Goal: Task Accomplishment & Management: Complete application form

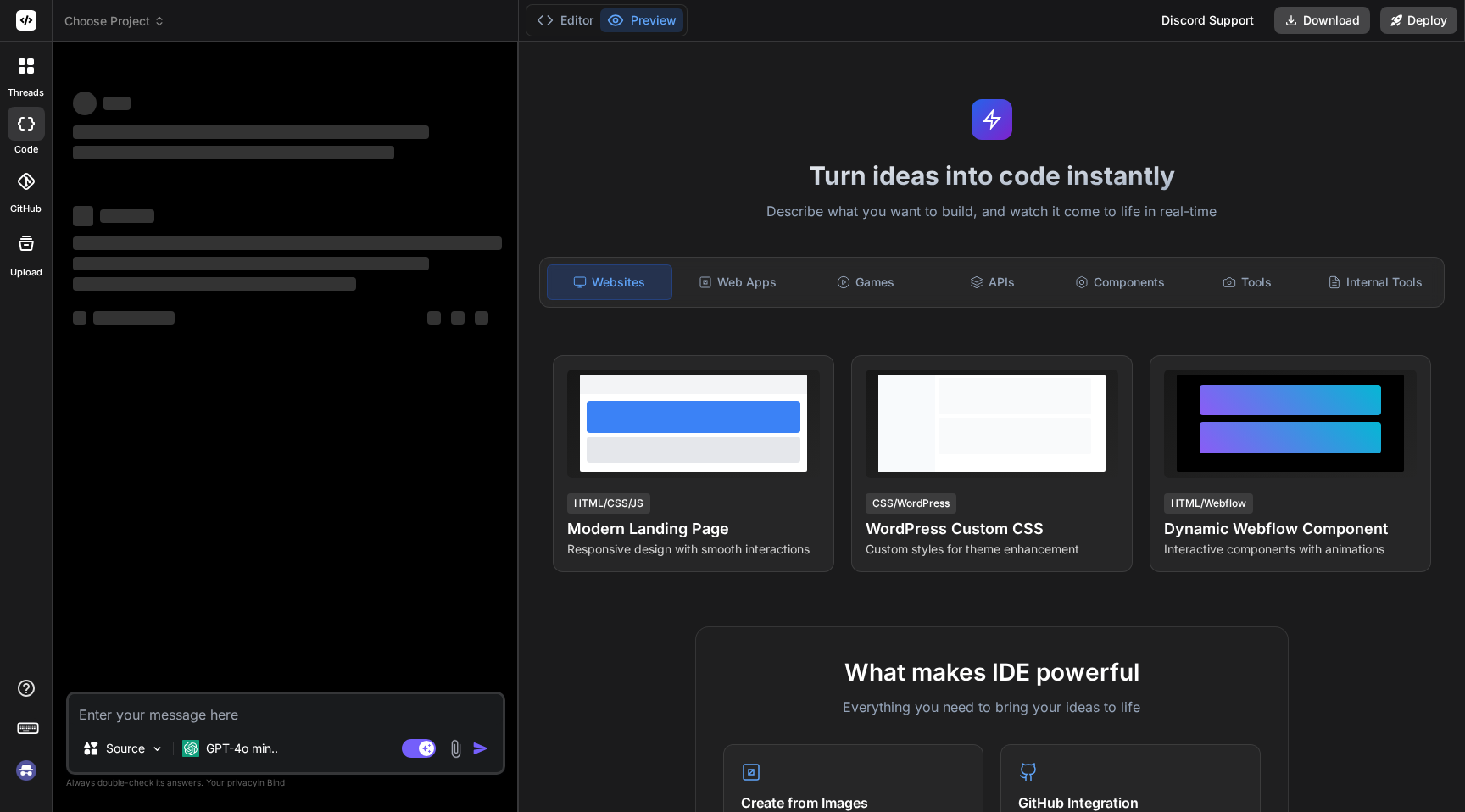
type textarea "x"
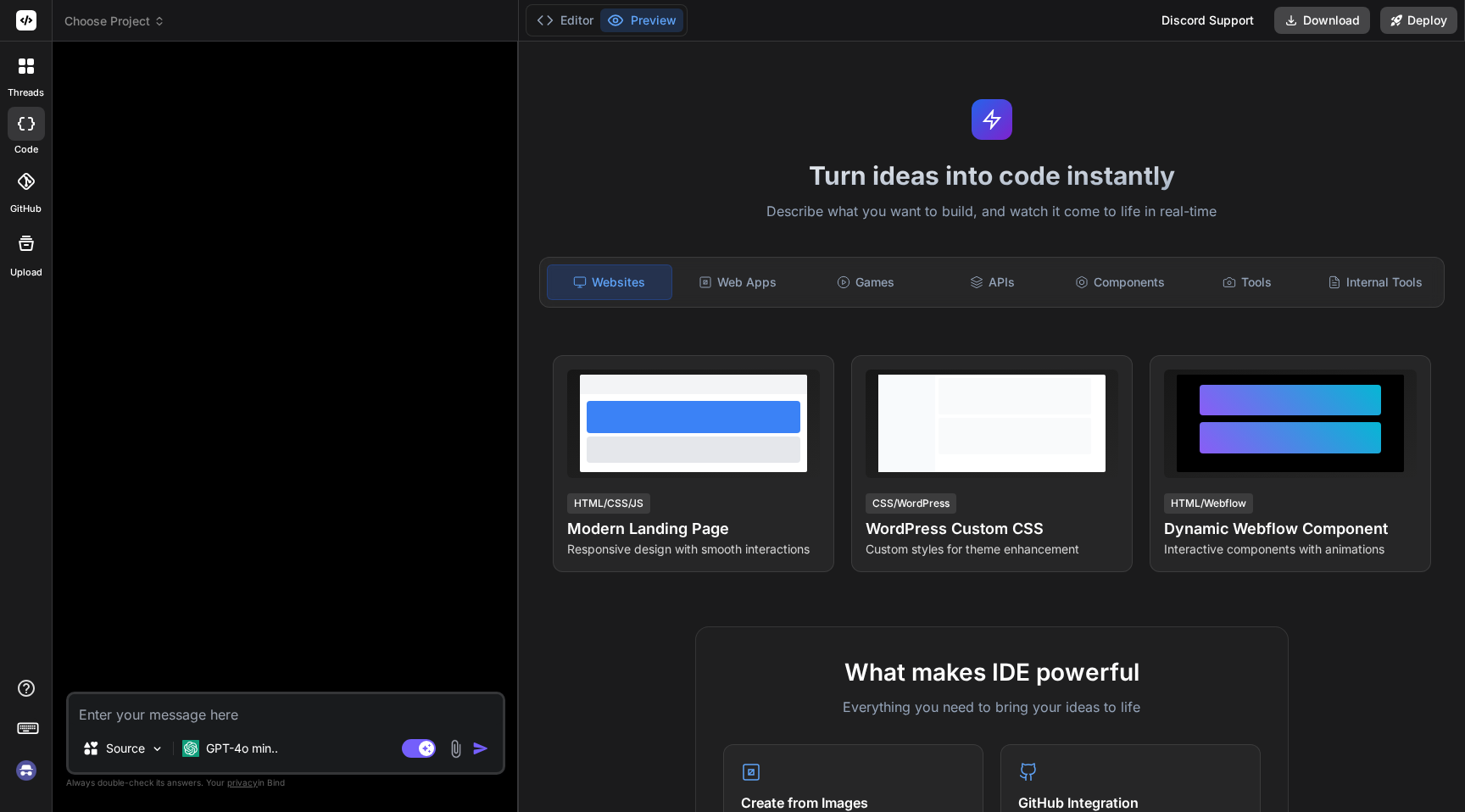
click at [26, 63] on icon at bounding box center [26, 67] width 15 height 15
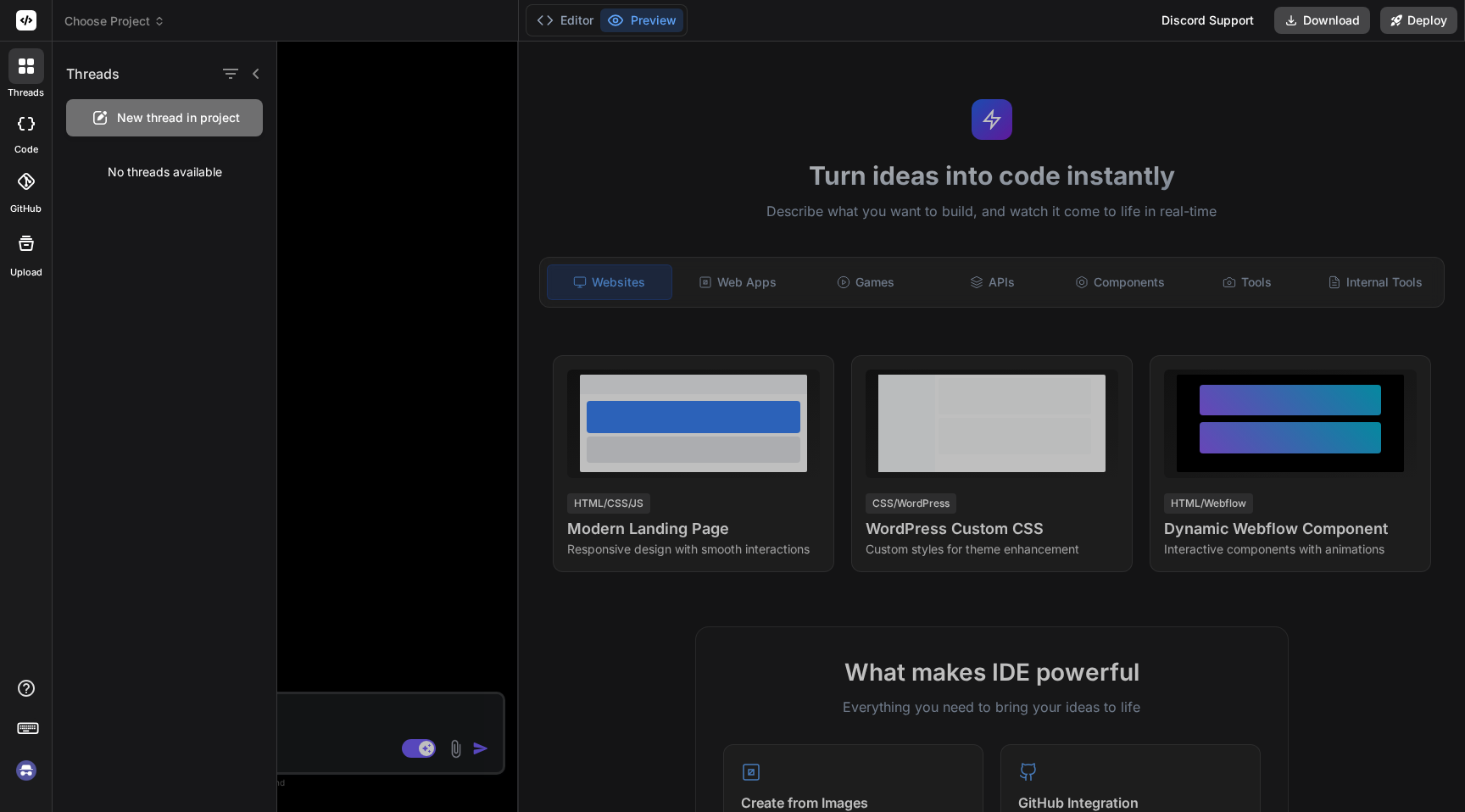
click at [32, 758] on img at bounding box center [26, 770] width 29 height 29
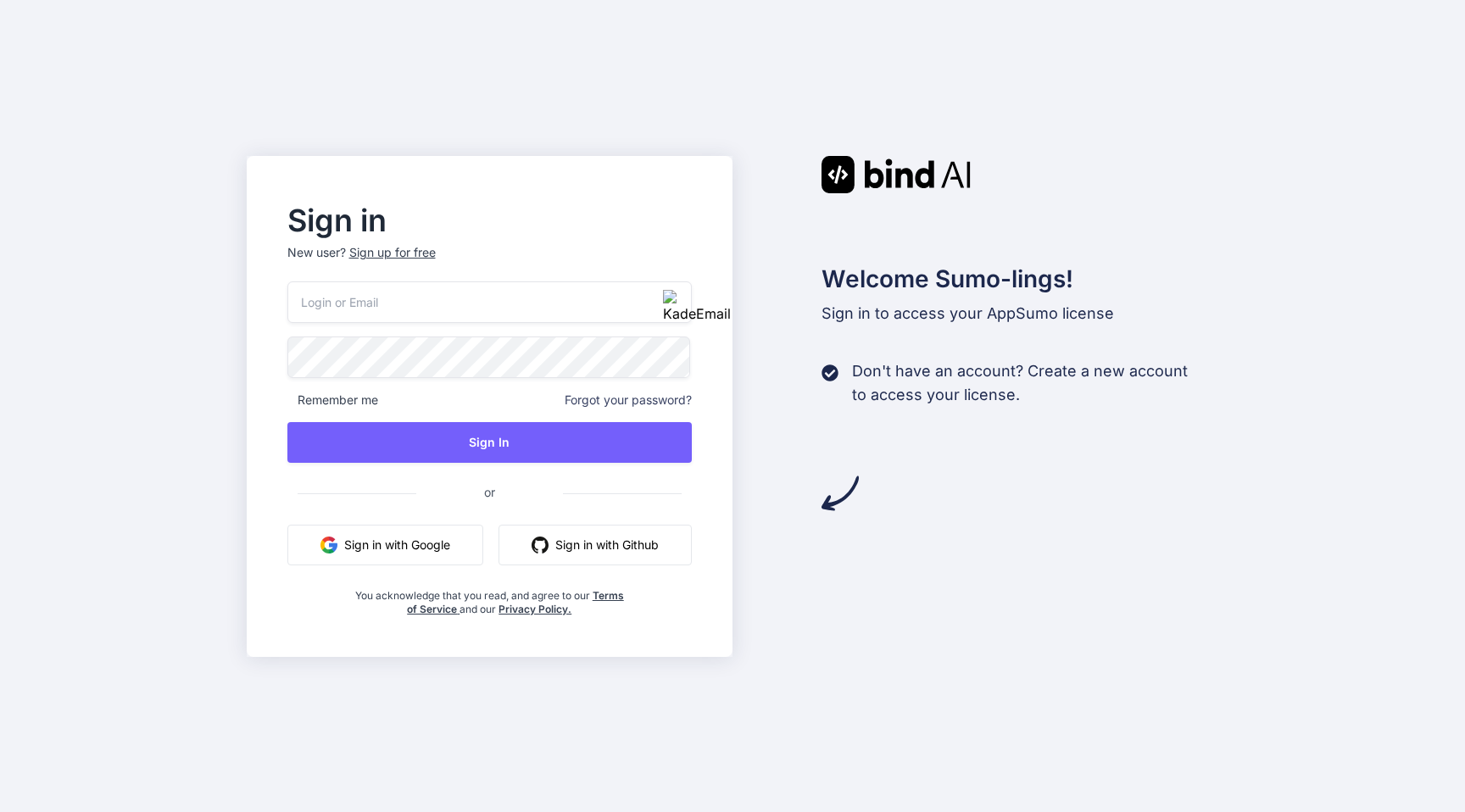
click at [407, 252] on div "Sign up for free" at bounding box center [392, 252] width 86 height 17
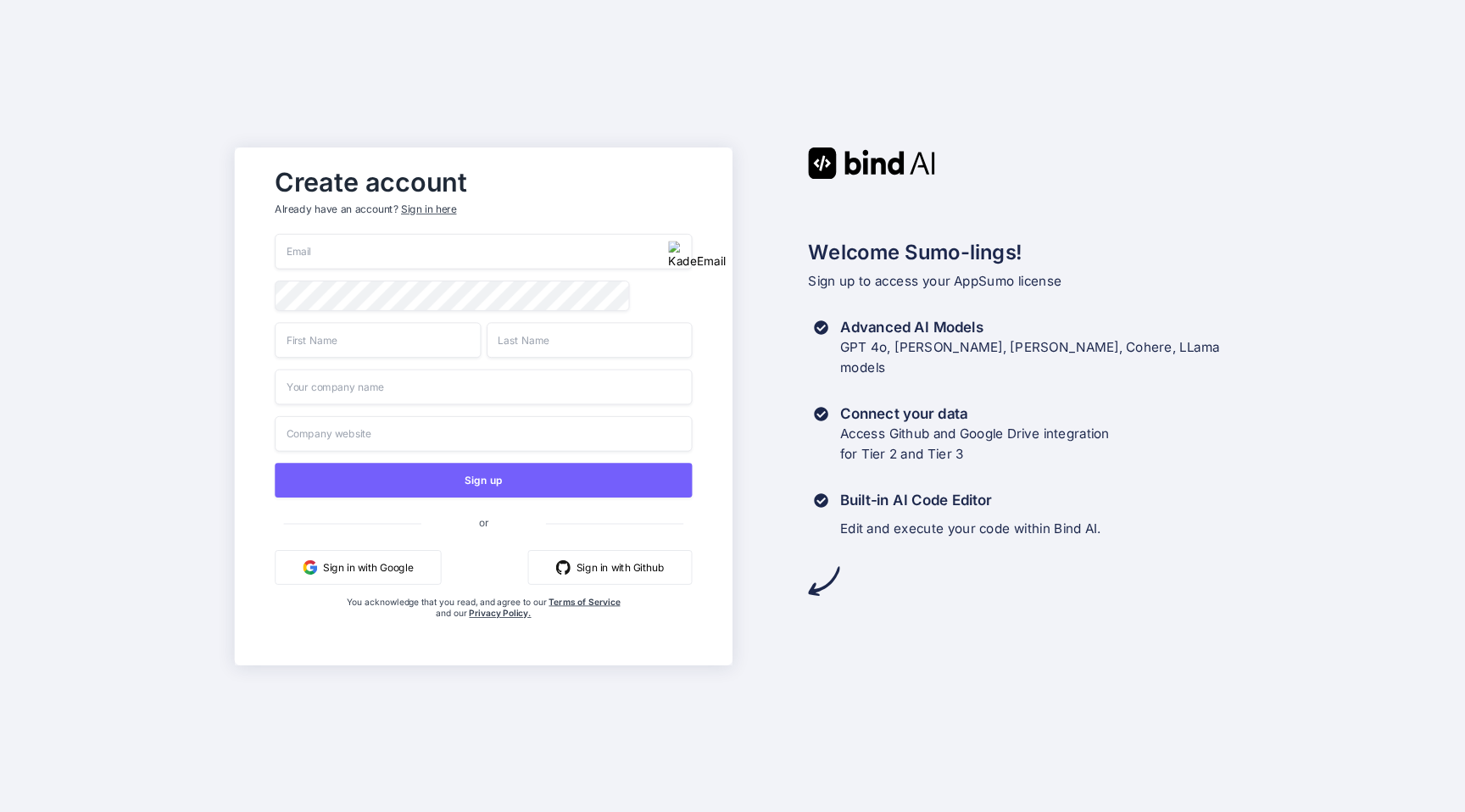
click at [473, 236] on input "email" at bounding box center [483, 252] width 417 height 36
paste input "[PERSON_NAME][EMAIL_ADDRESS][PERSON_NAME][DOMAIN_NAME]"
type input "[PERSON_NAME][EMAIL_ADDRESS][PERSON_NAME][DOMAIN_NAME]"
click at [359, 342] on input "text" at bounding box center [377, 340] width 206 height 36
type input "Conrad"
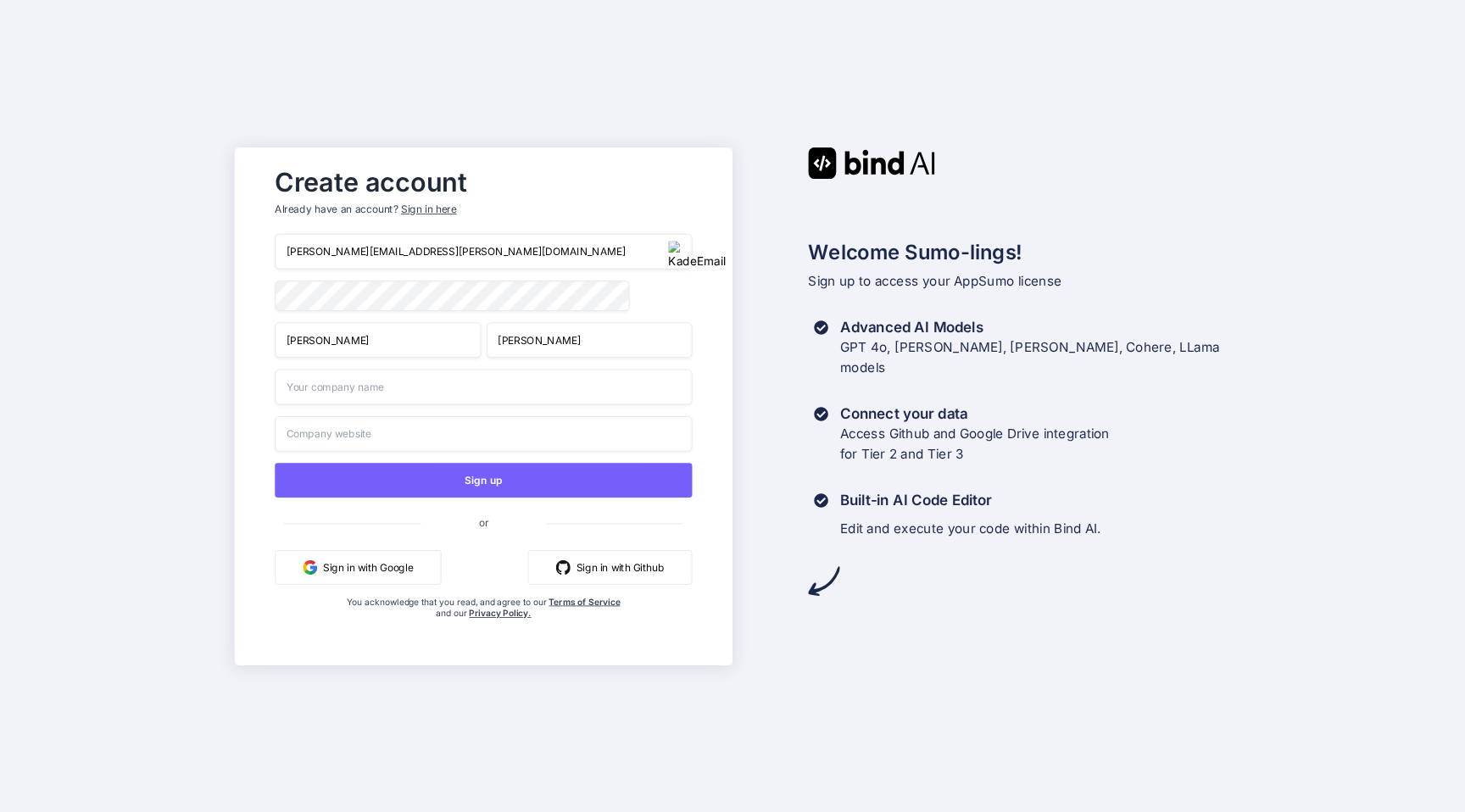
type input "grady"
type input "Grady"
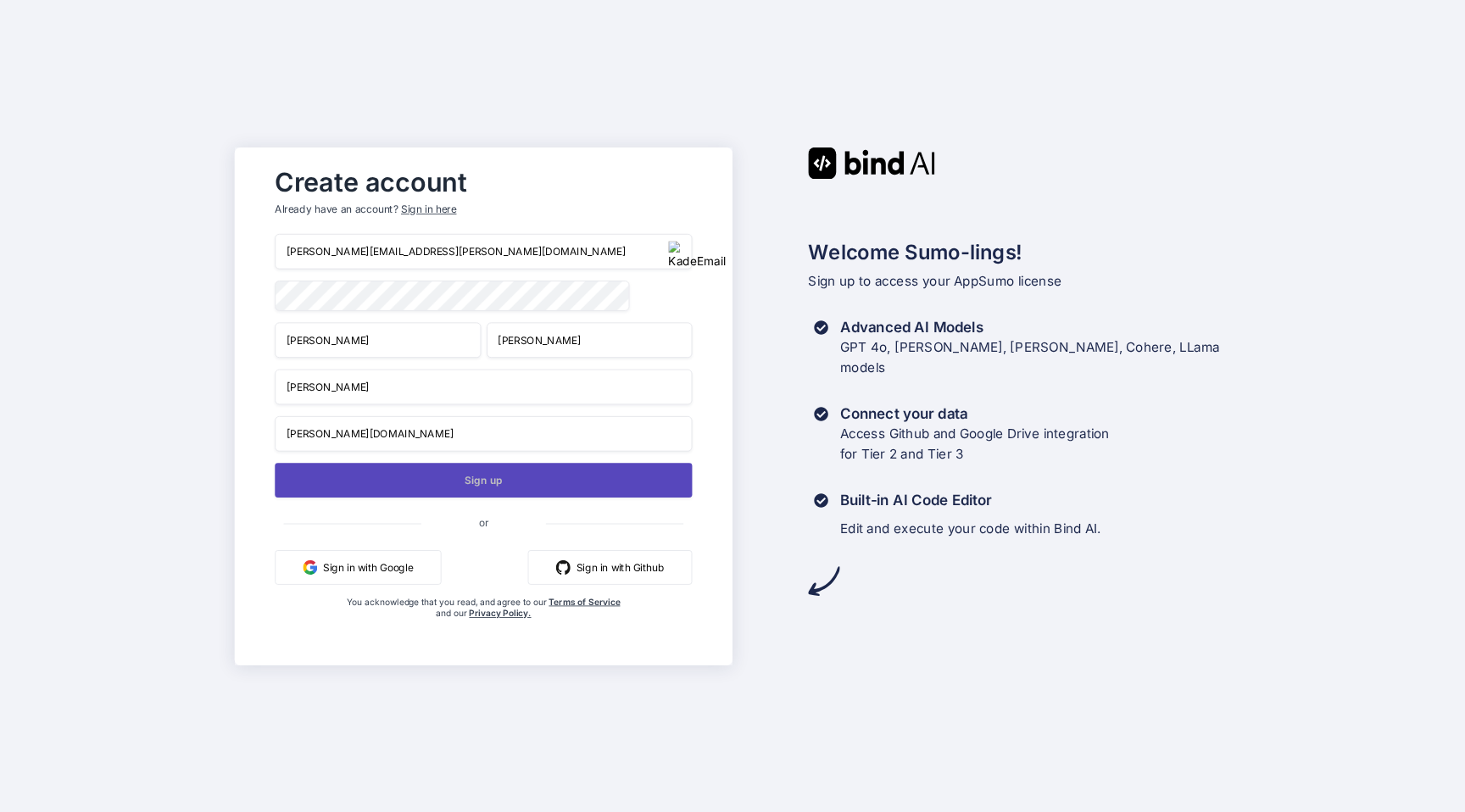
type input "Grady.com"
click at [574, 484] on button "Sign up" at bounding box center [483, 479] width 417 height 35
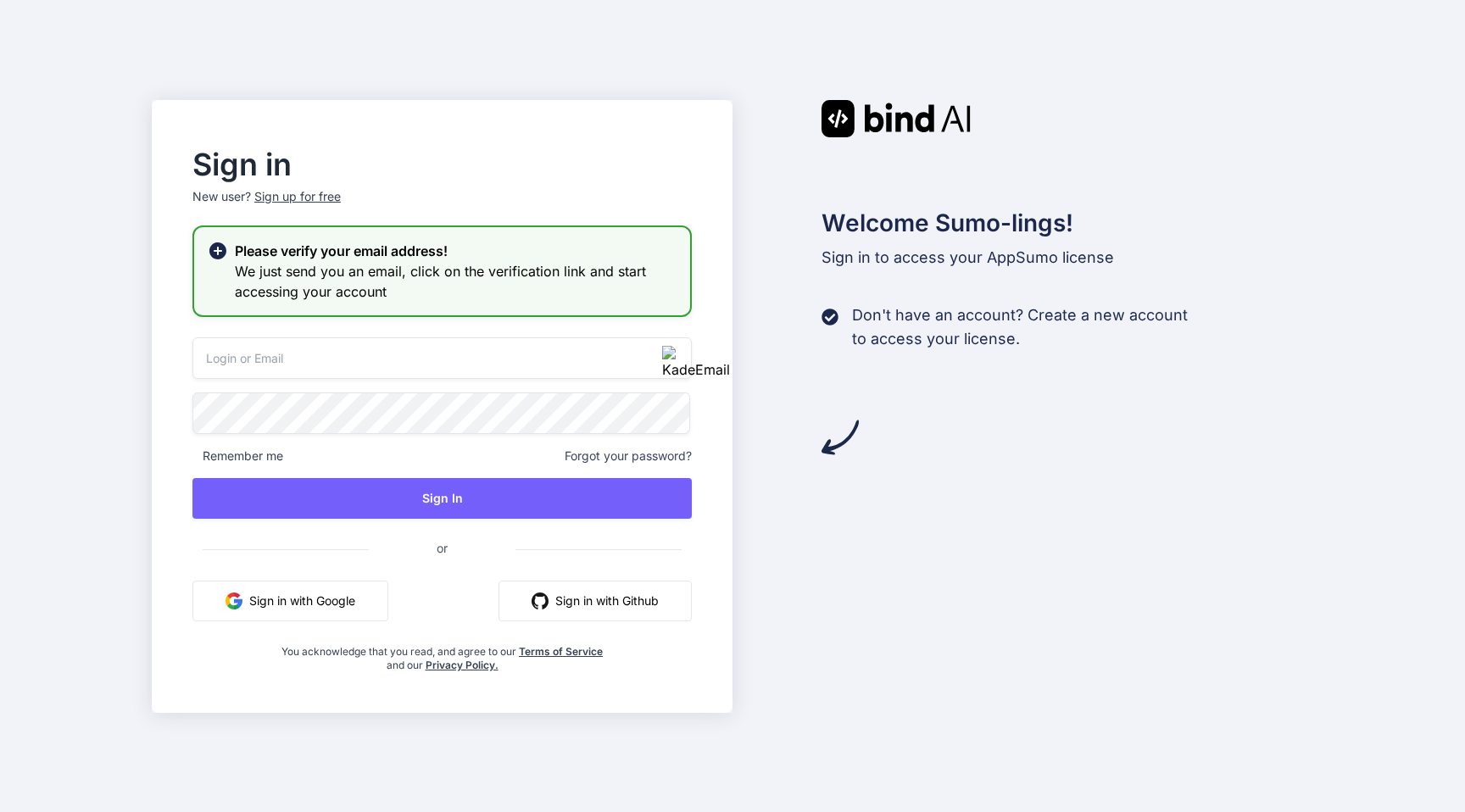
click at [534, 373] on input "email" at bounding box center [442, 357] width 499 height 42
paste input "[PERSON_NAME][EMAIL_ADDRESS][PERSON_NAME][DOMAIN_NAME]"
type input "[PERSON_NAME][EMAIL_ADDRESS][PERSON_NAME][DOMAIN_NAME]"
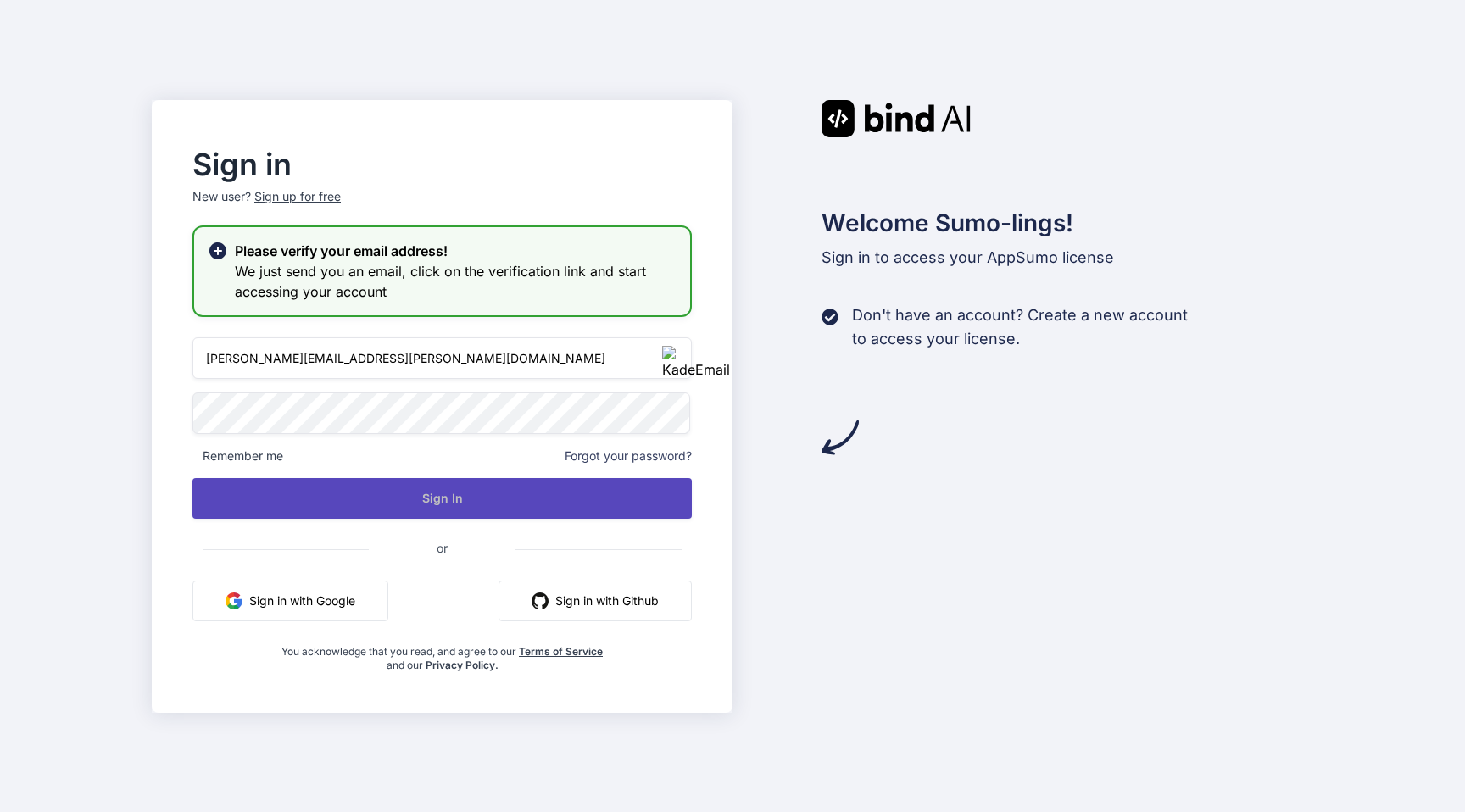
click at [389, 495] on button "Sign In" at bounding box center [442, 498] width 499 height 41
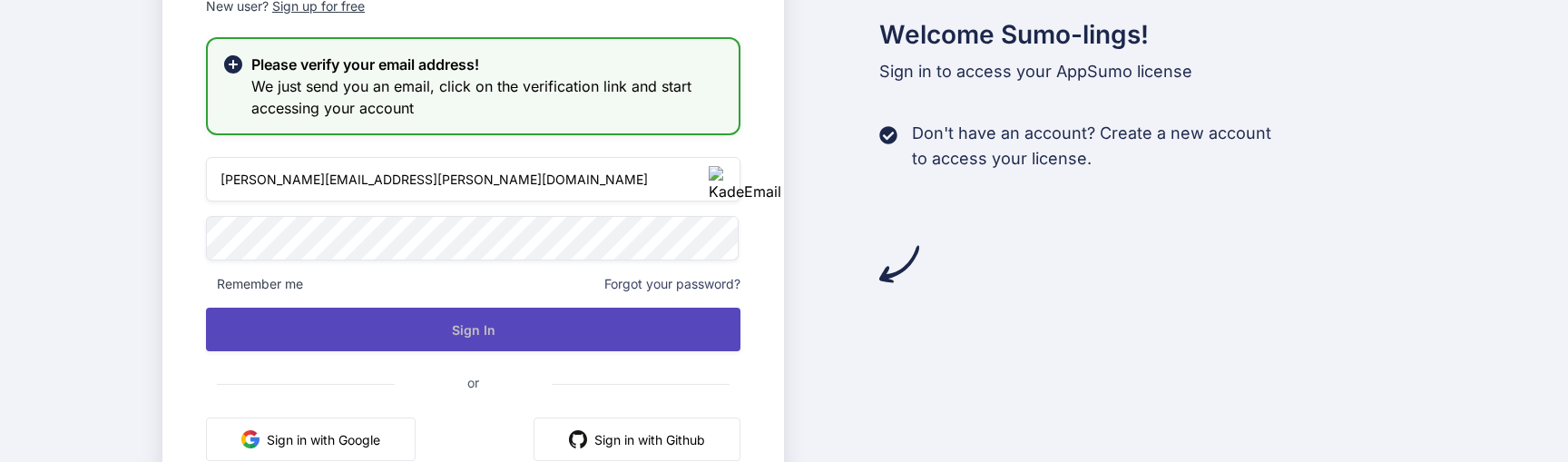
click at [501, 323] on button "Sign In" at bounding box center [473, 330] width 534 height 44
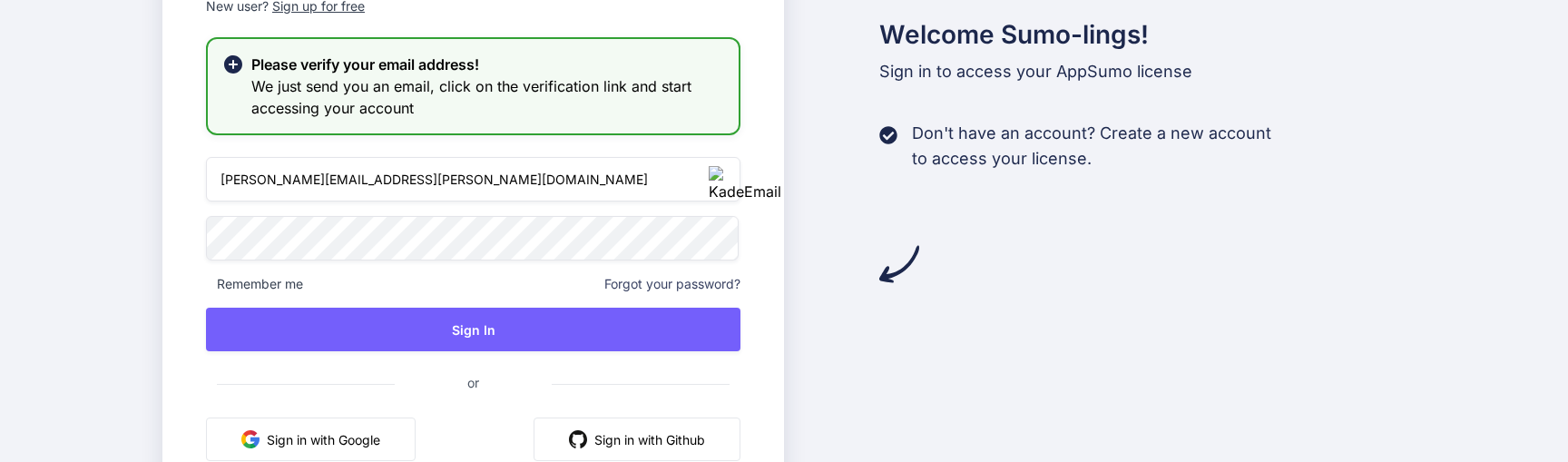
click at [61, 50] on div "Sign in New user? Sign up for free Please verify your email address! We just se…" at bounding box center [784, 231] width 1568 height 462
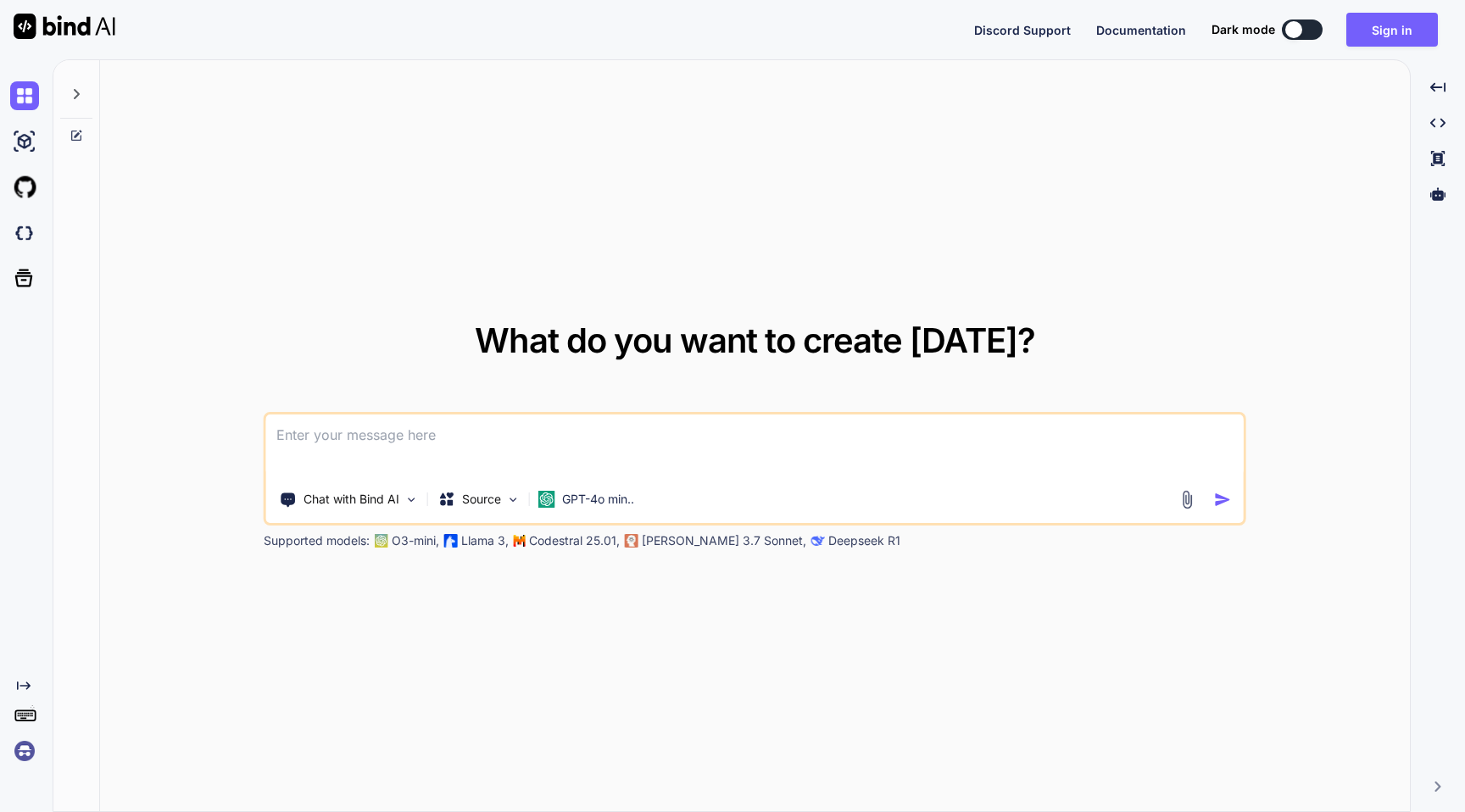
type textarea "x"
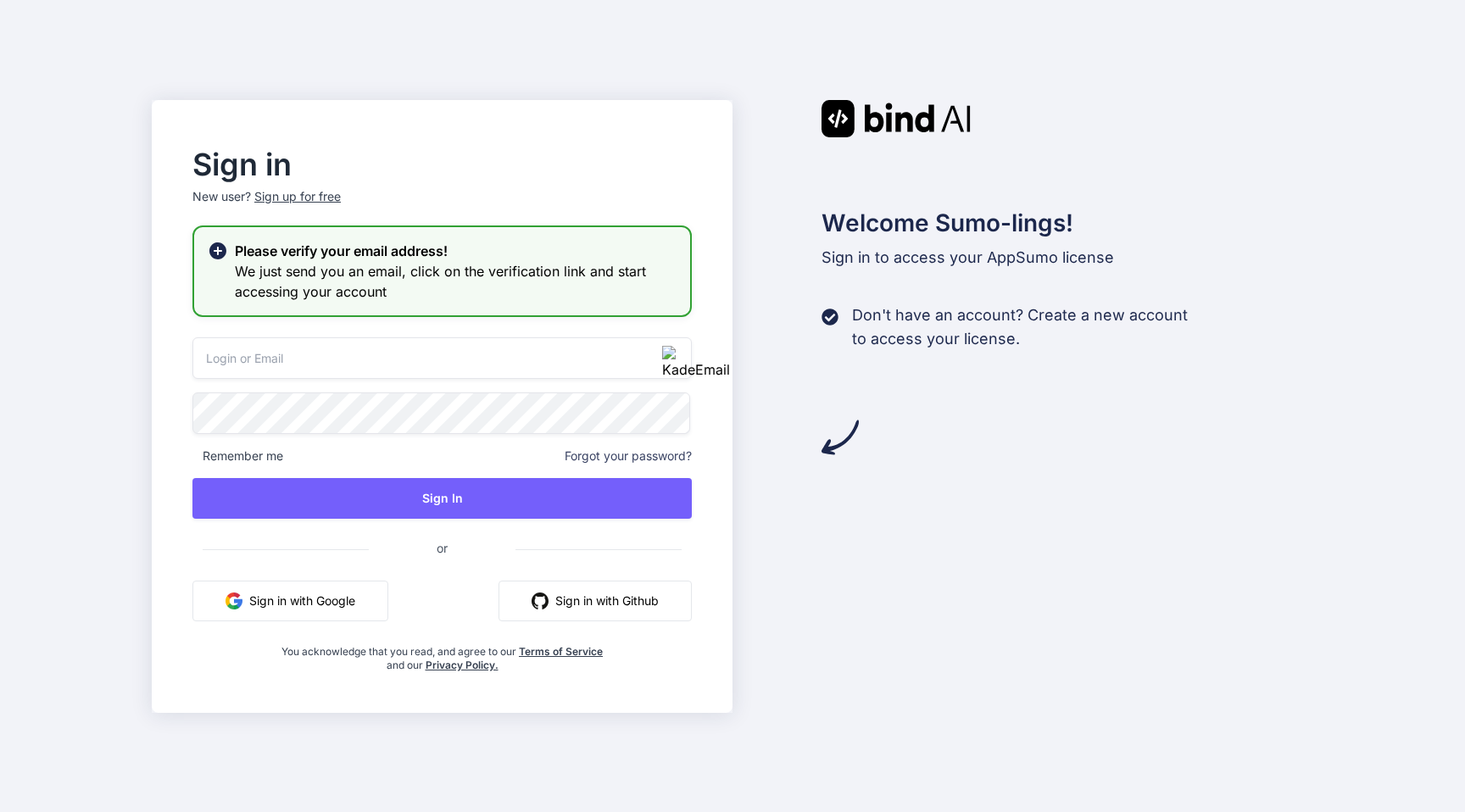
type input "[PERSON_NAME][EMAIL_ADDRESS][PERSON_NAME][DOMAIN_NAME]"
click at [159, 452] on div "Sign in New user? Sign up for free Please verify your email address! We just se…" at bounding box center [442, 406] width 581 height 612
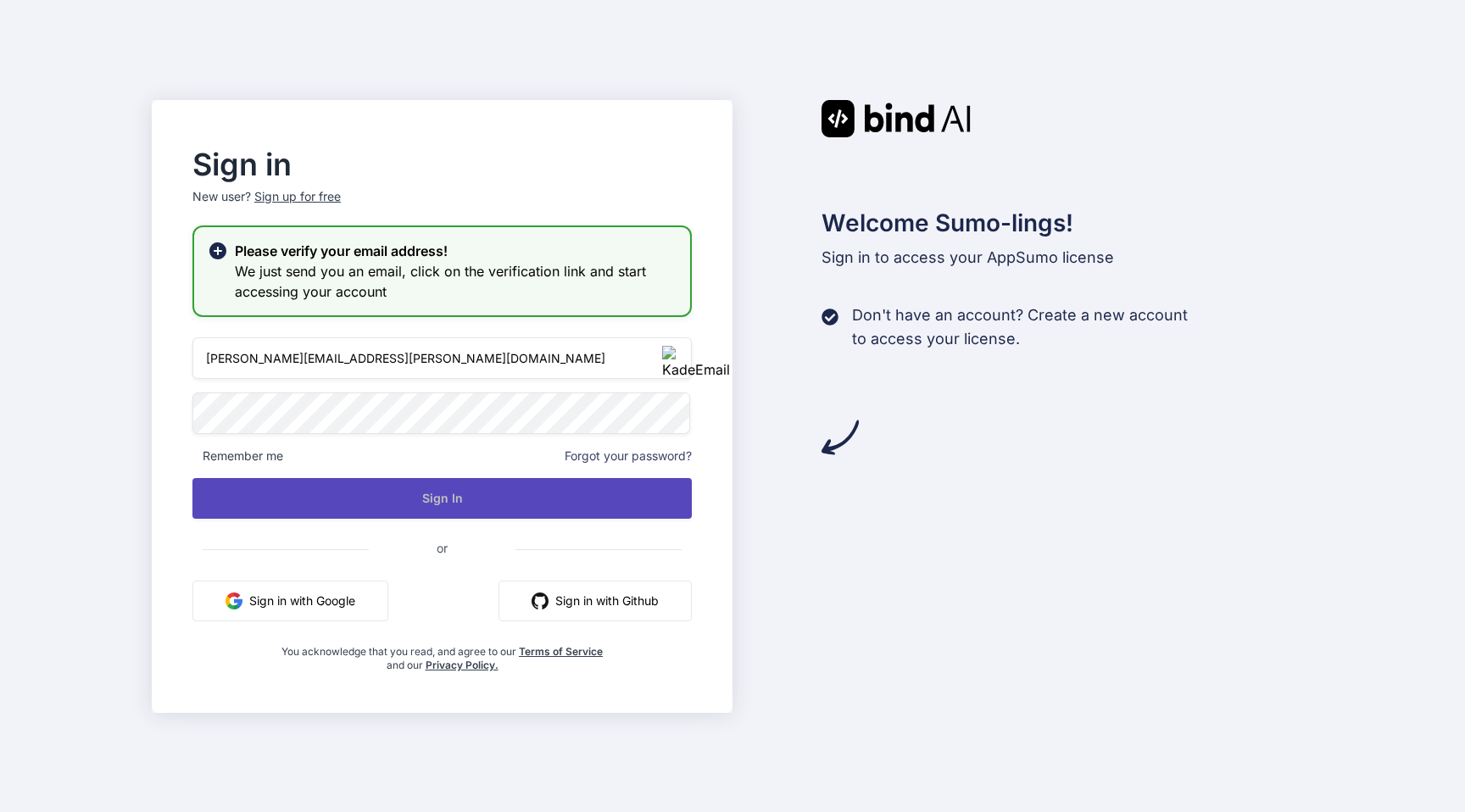
click at [406, 496] on button "Sign In" at bounding box center [442, 498] width 499 height 41
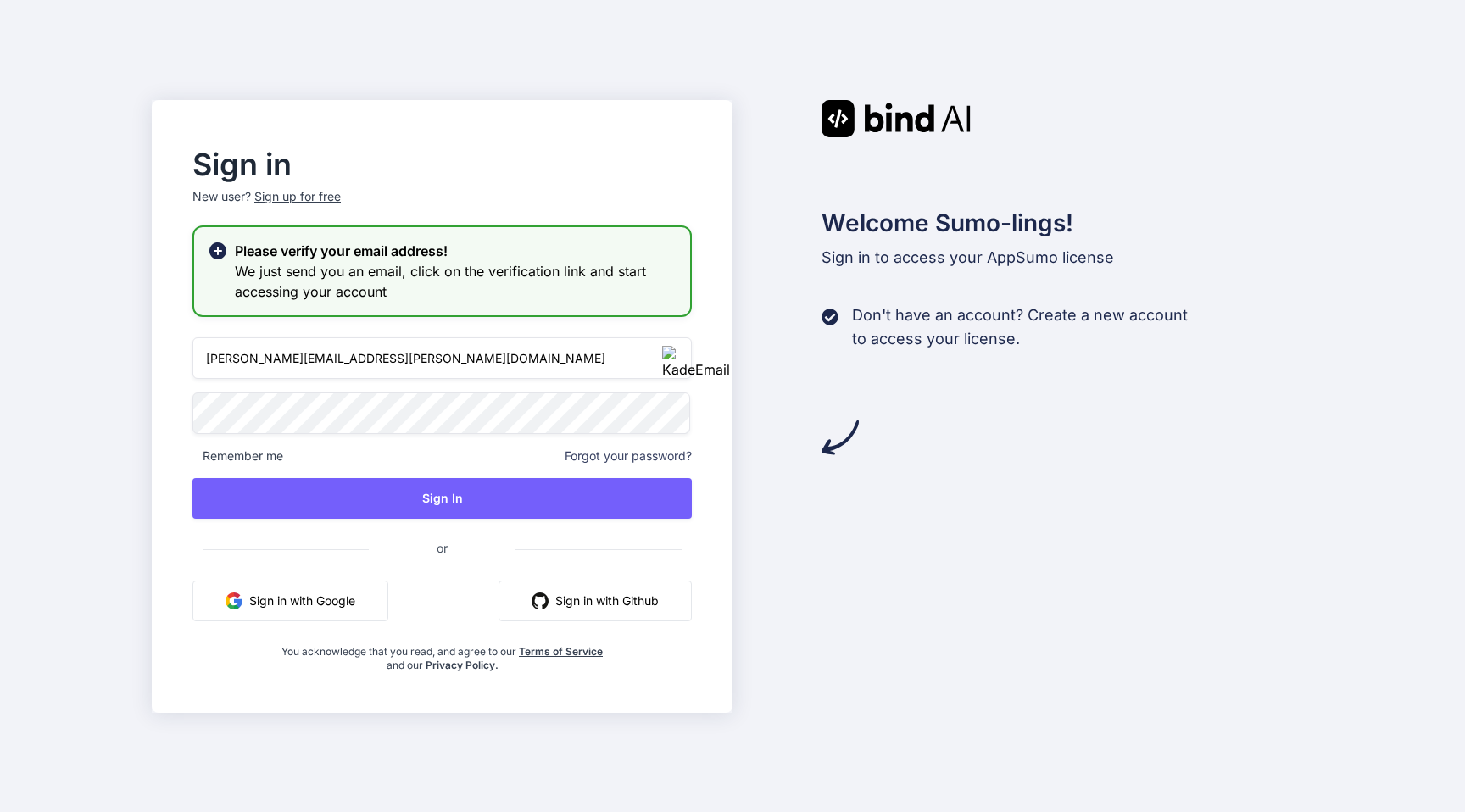
click at [280, 197] on div "Sign up for free" at bounding box center [297, 197] width 86 height 17
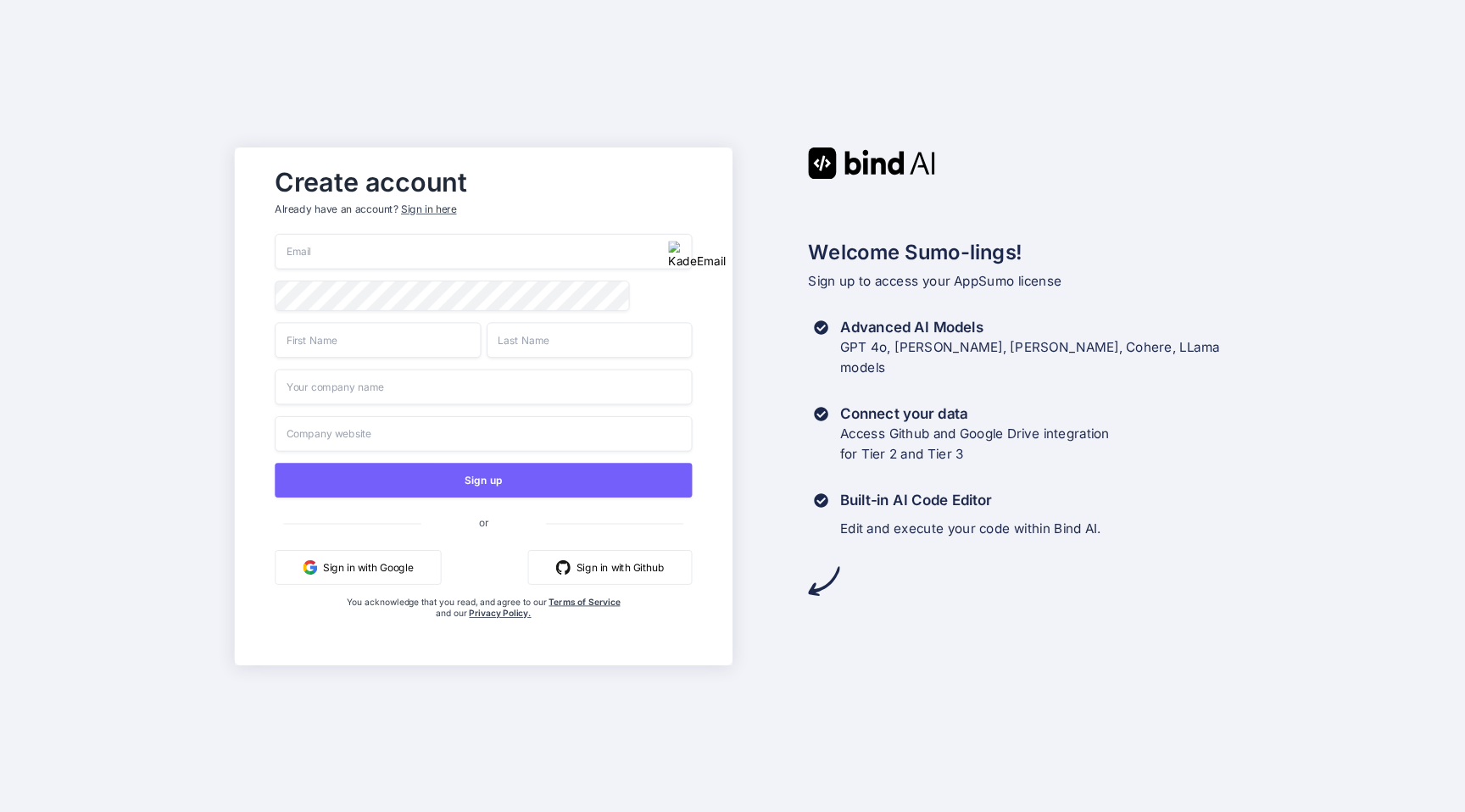
click at [681, 244] on img "button" at bounding box center [697, 255] width 58 height 29
type input "[EMAIL_ADDRESS][DOMAIN_NAME]"
click at [361, 350] on input "text" at bounding box center [377, 340] width 206 height 36
type input "Getbind"
click at [572, 345] on input "text" at bounding box center [589, 340] width 206 height 36
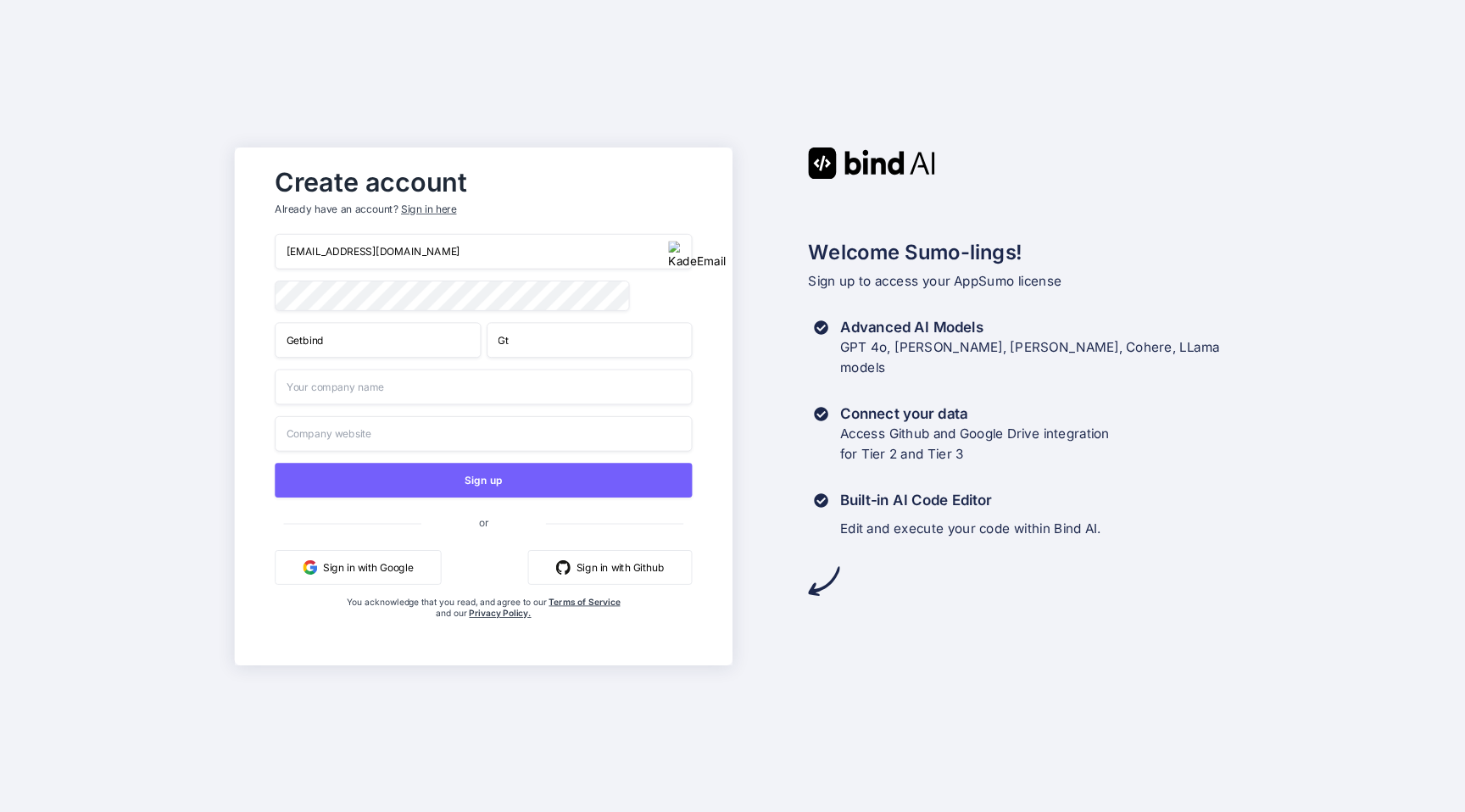
type input "Gt"
click at [351, 389] on input "text" at bounding box center [483, 386] width 417 height 36
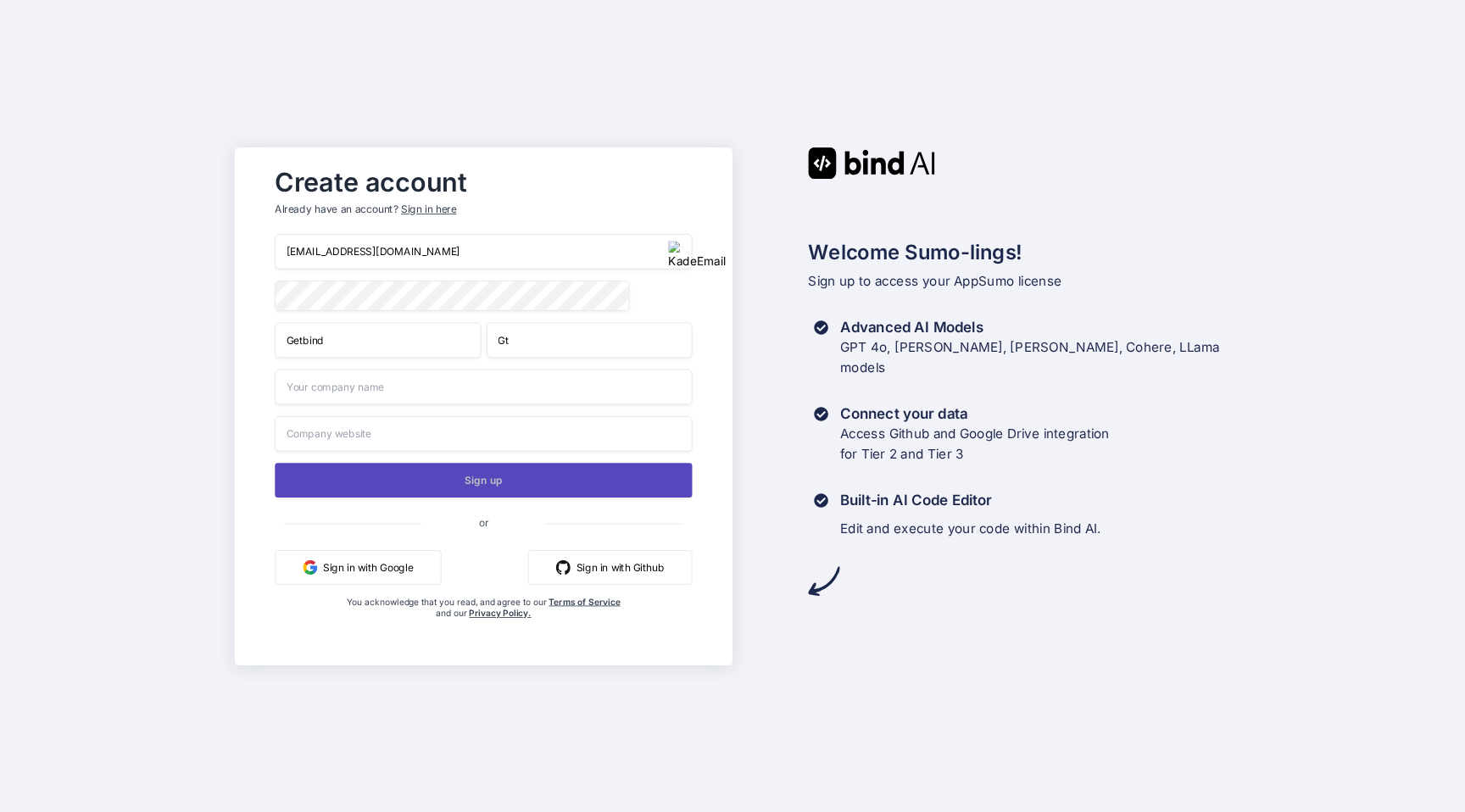
click at [414, 484] on button "Sign up" at bounding box center [483, 479] width 417 height 35
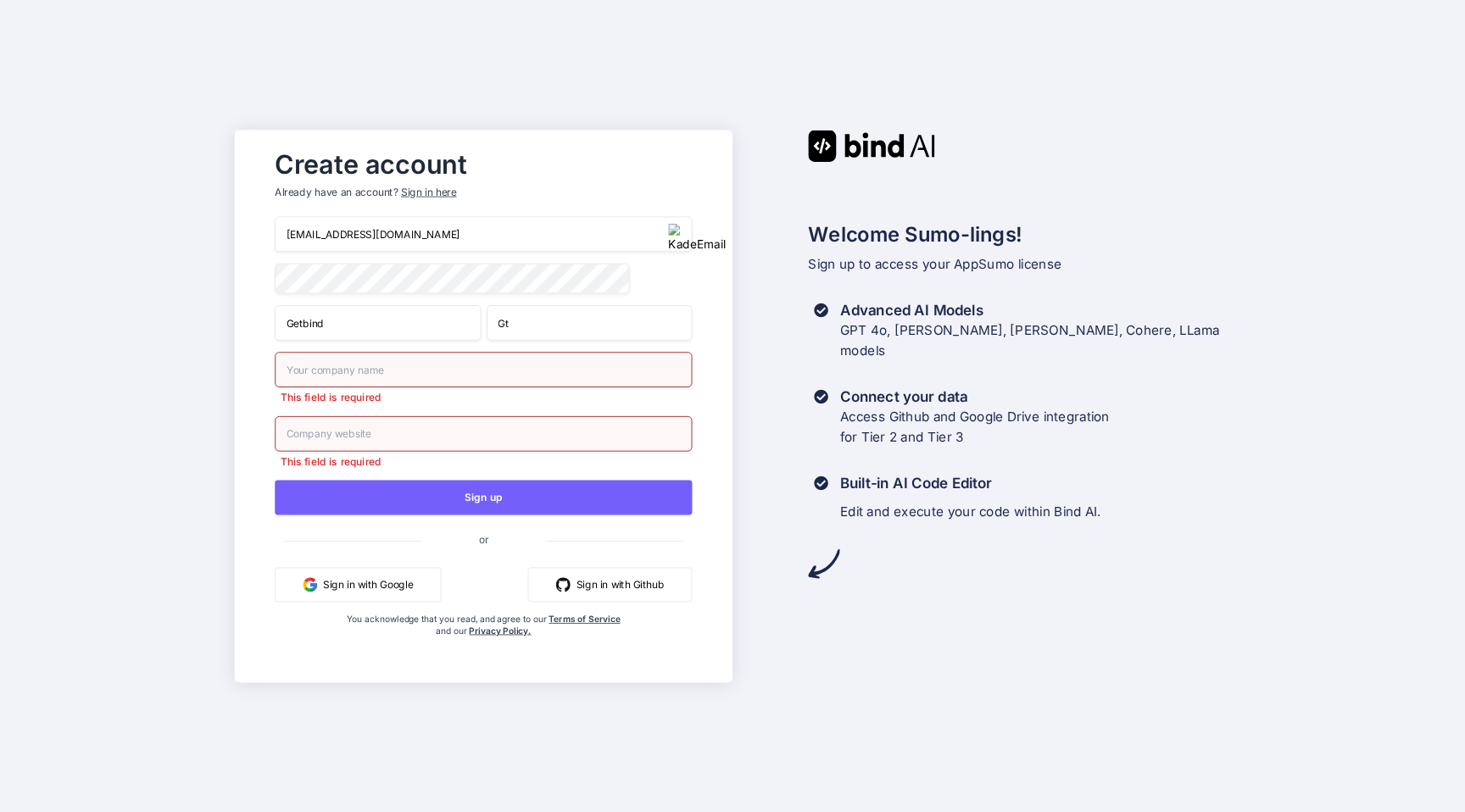
click at [304, 230] on input "getbind.p5906@chillcatch.org" at bounding box center [483, 234] width 417 height 36
click at [362, 370] on input "text" at bounding box center [483, 369] width 417 height 36
paste input "getbind"
type input "getbind"
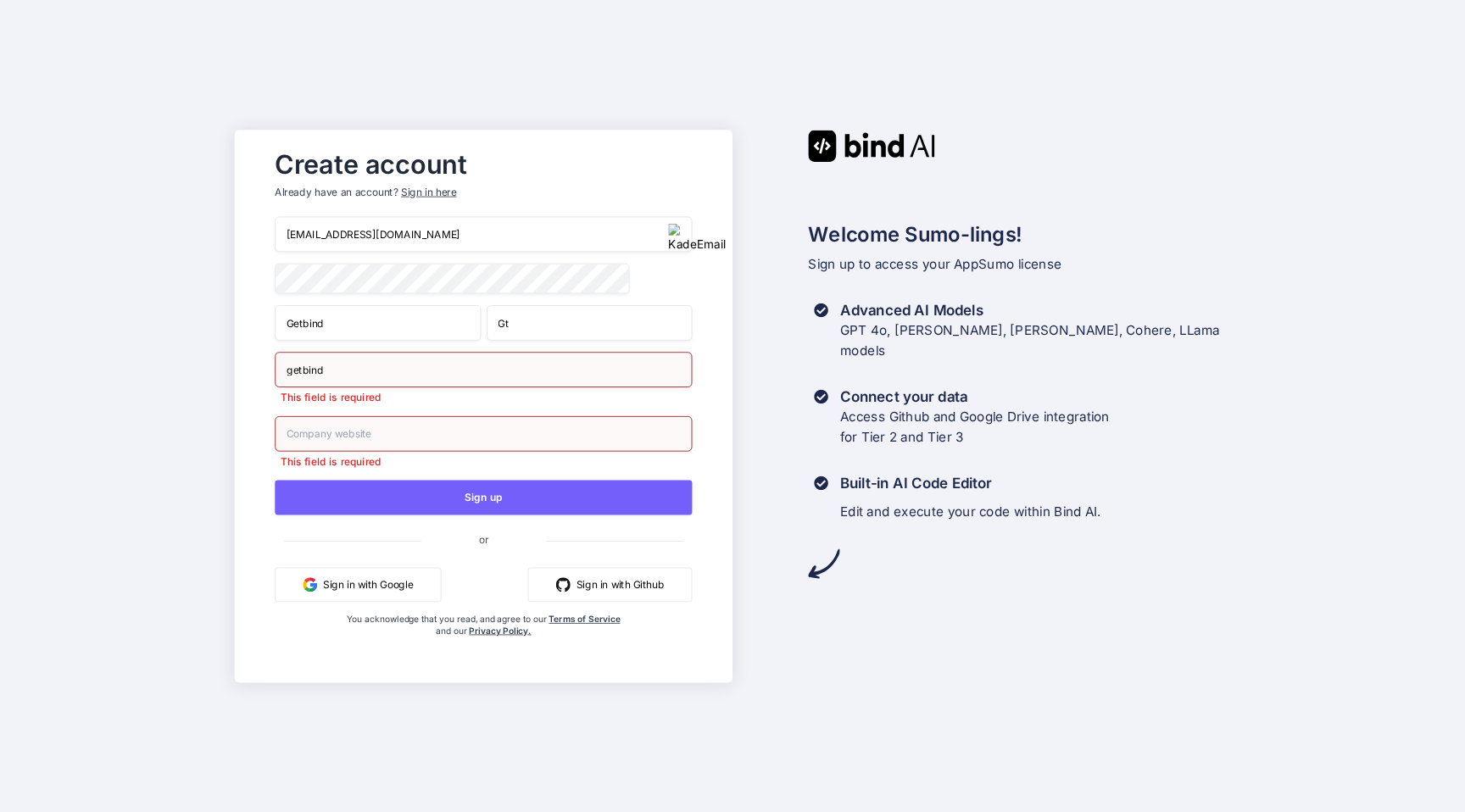
click at [369, 436] on input "text" at bounding box center [483, 433] width 417 height 36
paste input "getbind"
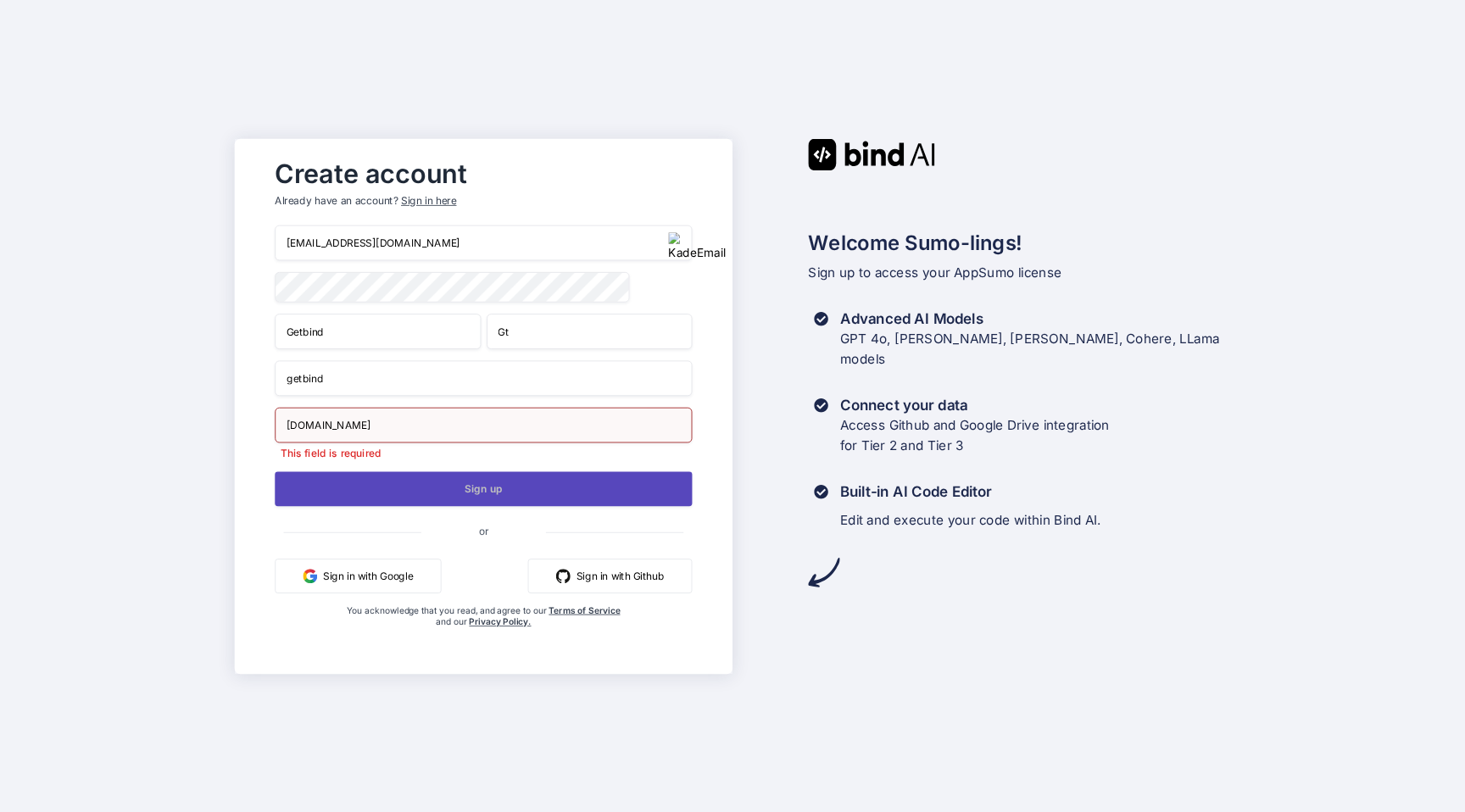
type input "getbind.com"
click at [445, 487] on button "Sign up" at bounding box center [483, 488] width 417 height 35
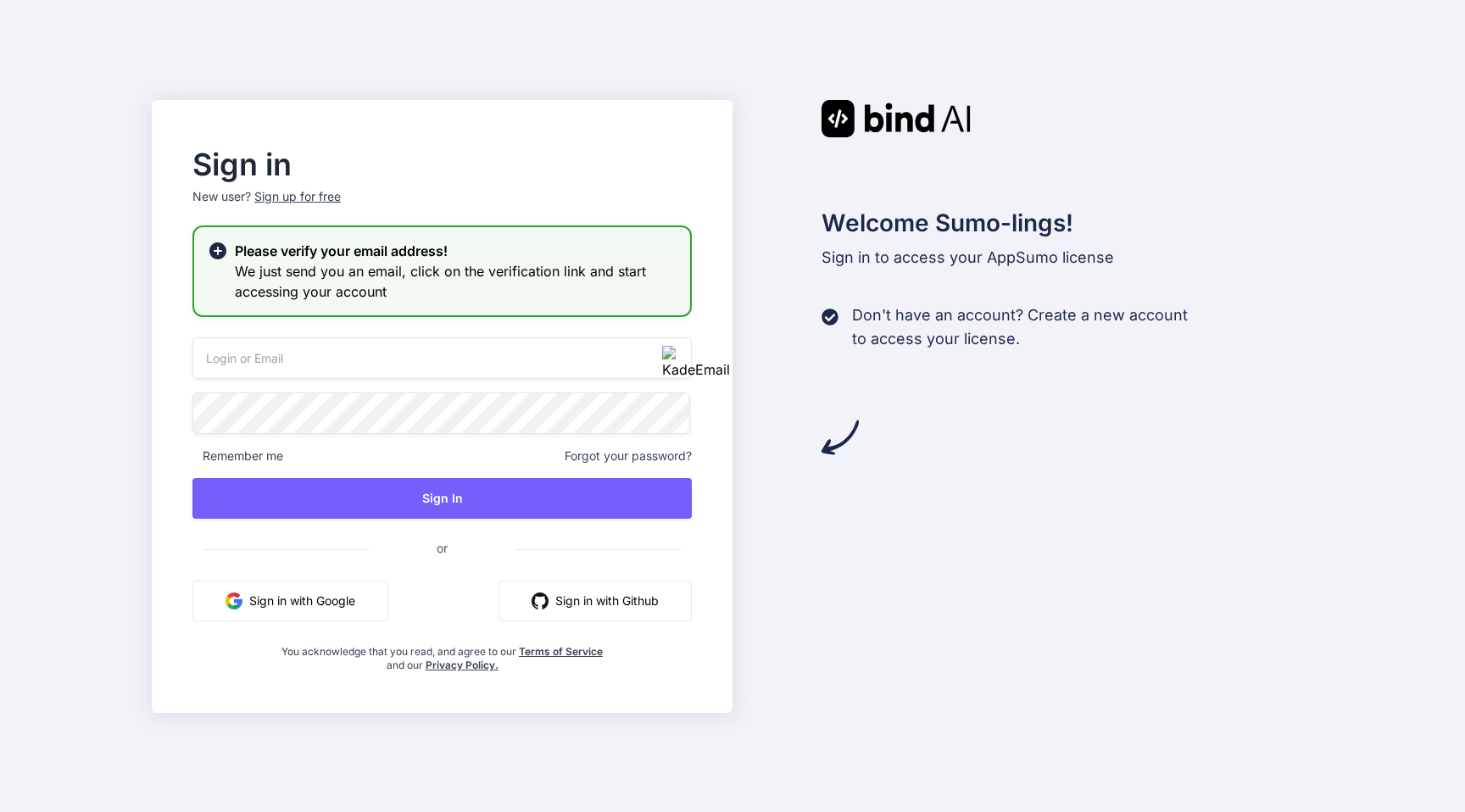
click at [294, 195] on div "Sign up for free" at bounding box center [297, 197] width 86 height 17
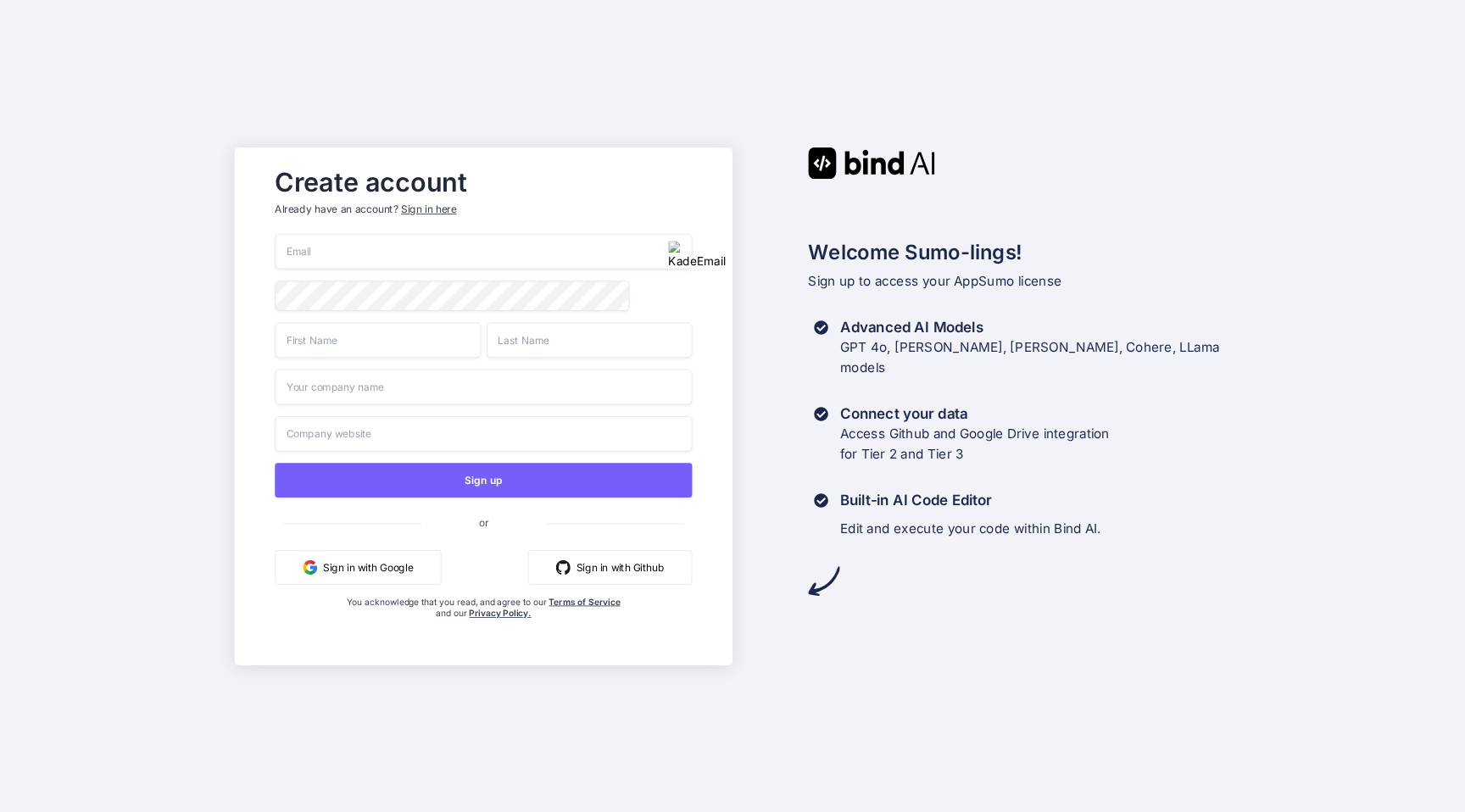
click at [682, 246] on img "button" at bounding box center [697, 255] width 58 height 29
type input "[EMAIL_ADDRESS][DOMAIN_NAME]"
click at [375, 346] on input "text" at bounding box center [377, 340] width 206 height 36
paste input "getbind"
type input "getbind"
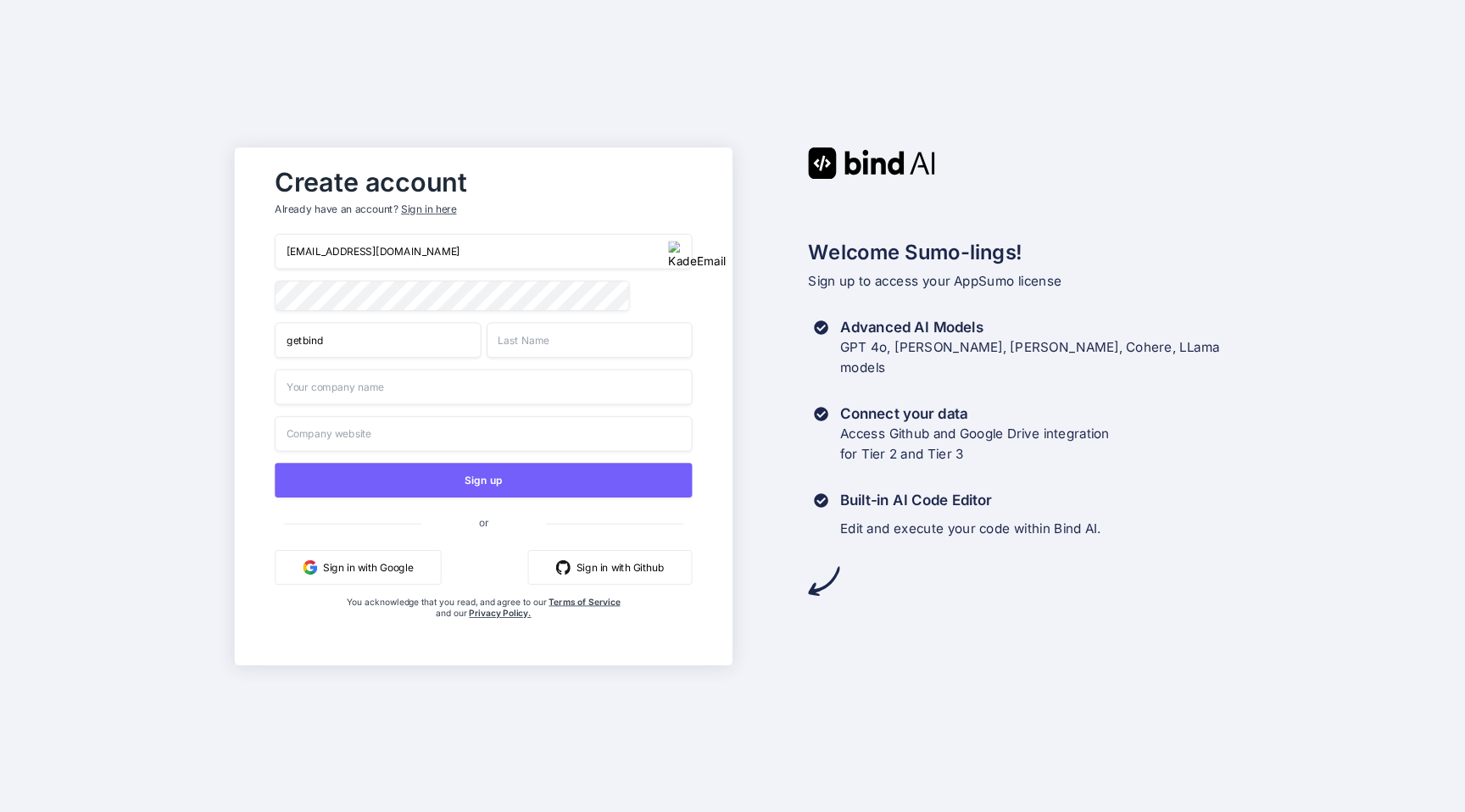
click at [531, 347] on input "text" at bounding box center [589, 340] width 206 height 36
paste input "getbind"
type input "getbind"
click at [469, 376] on input "text" at bounding box center [483, 386] width 417 height 36
paste input "getbind"
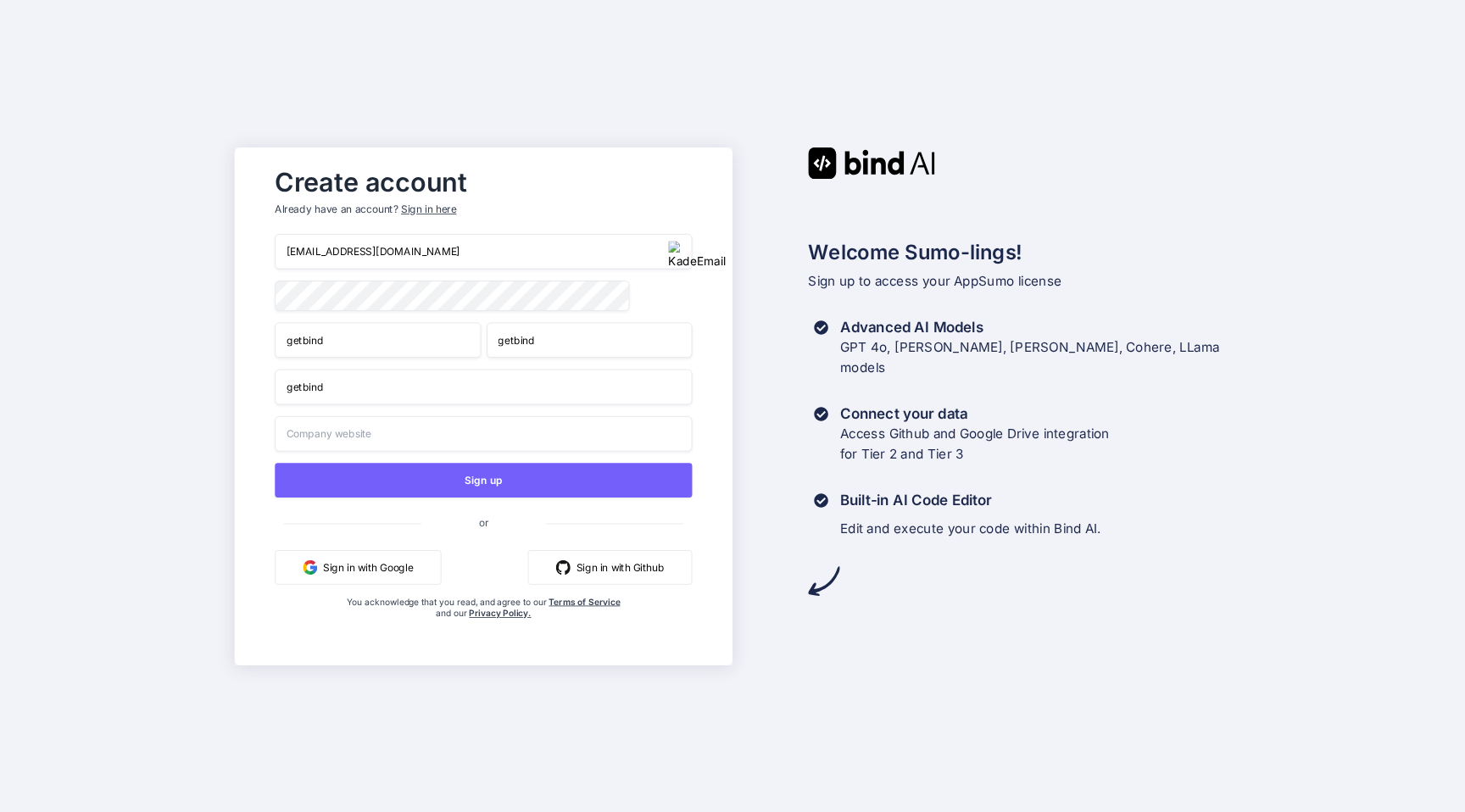
type input "getbind"
click at [376, 435] on input "text" at bounding box center [483, 433] width 417 height 36
paste input "getbind"
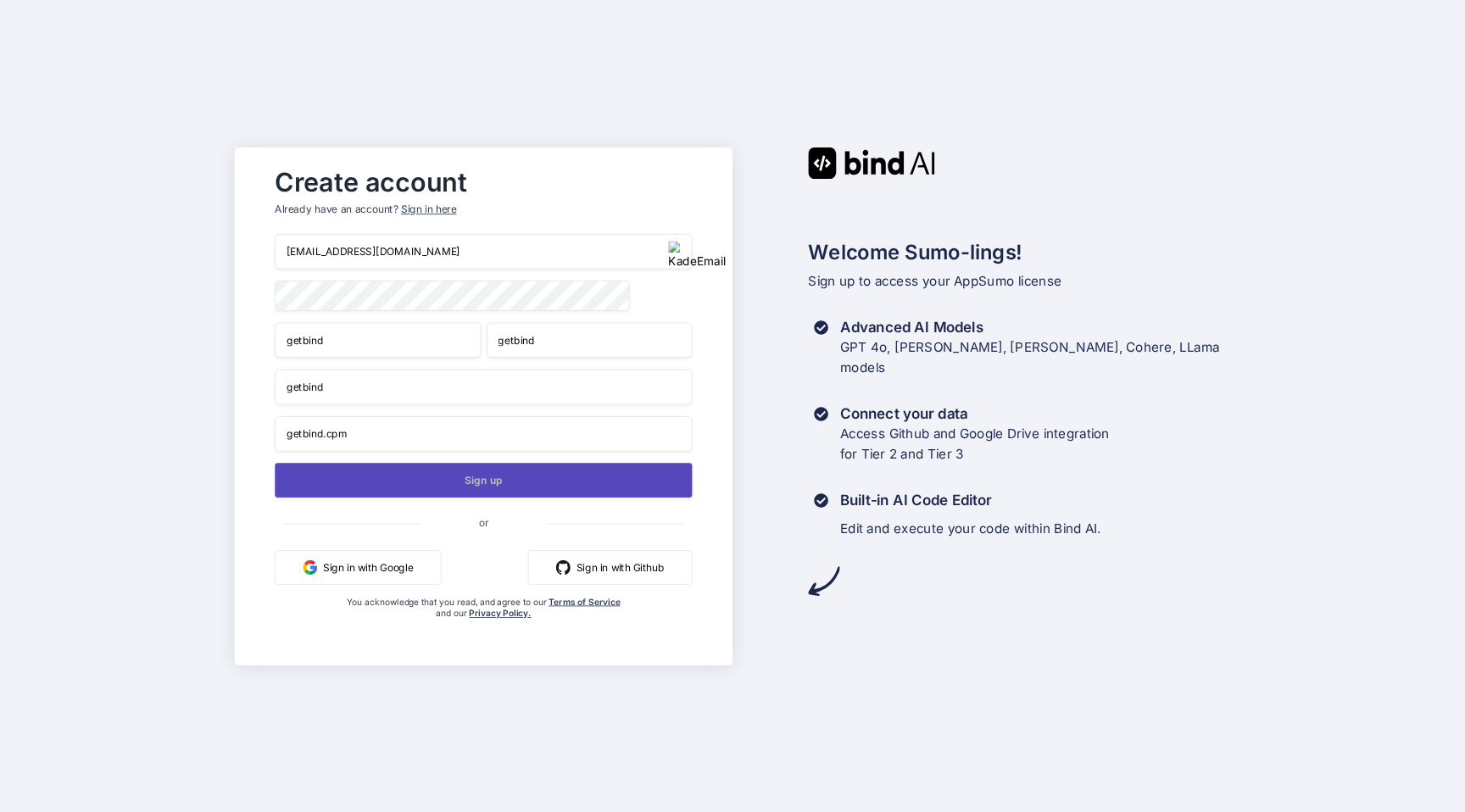
type input "getbind.cpm"
click at [395, 491] on button "Sign up" at bounding box center [483, 479] width 417 height 35
